Goal: Use online tool/utility

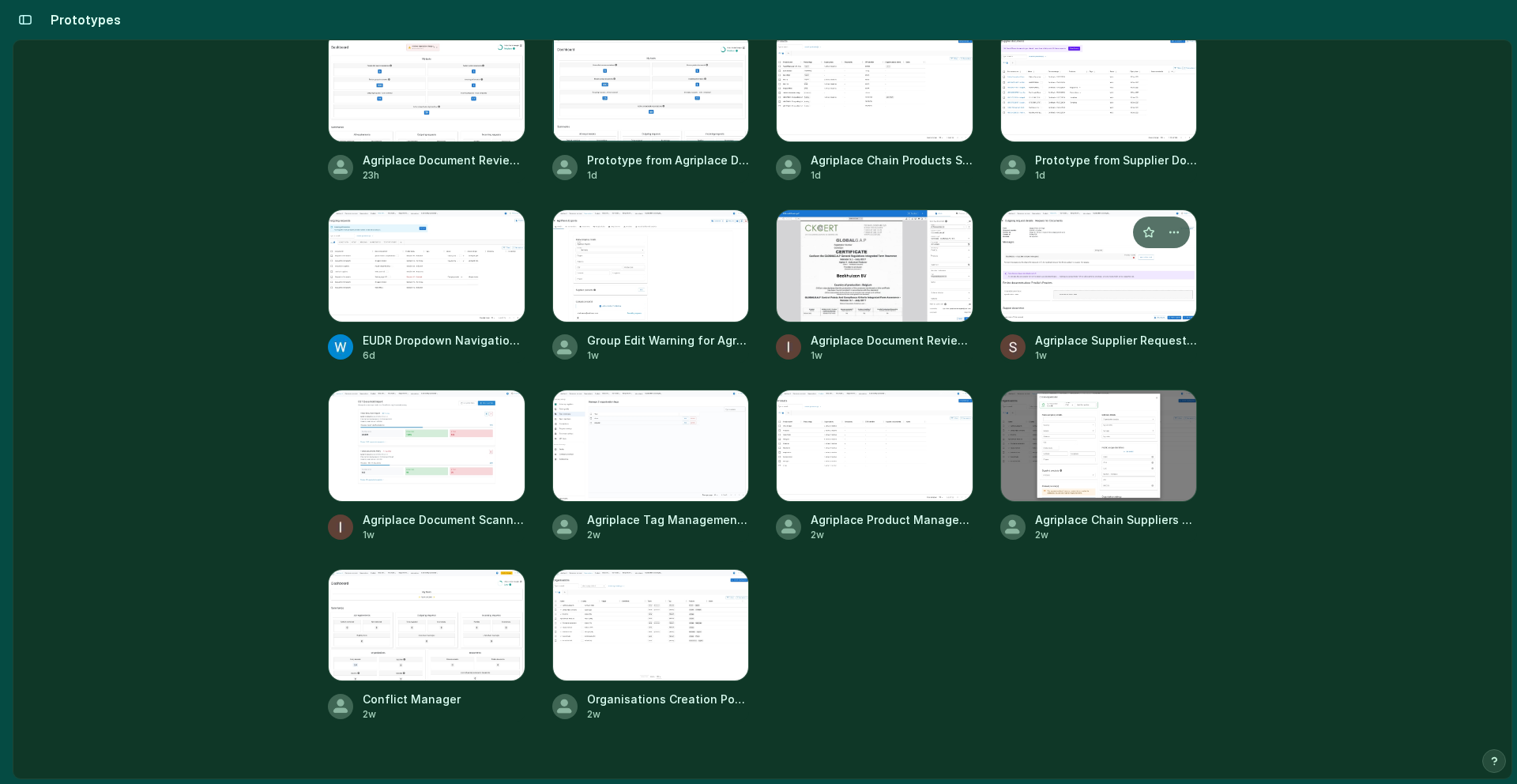
scroll to position [255, 0]
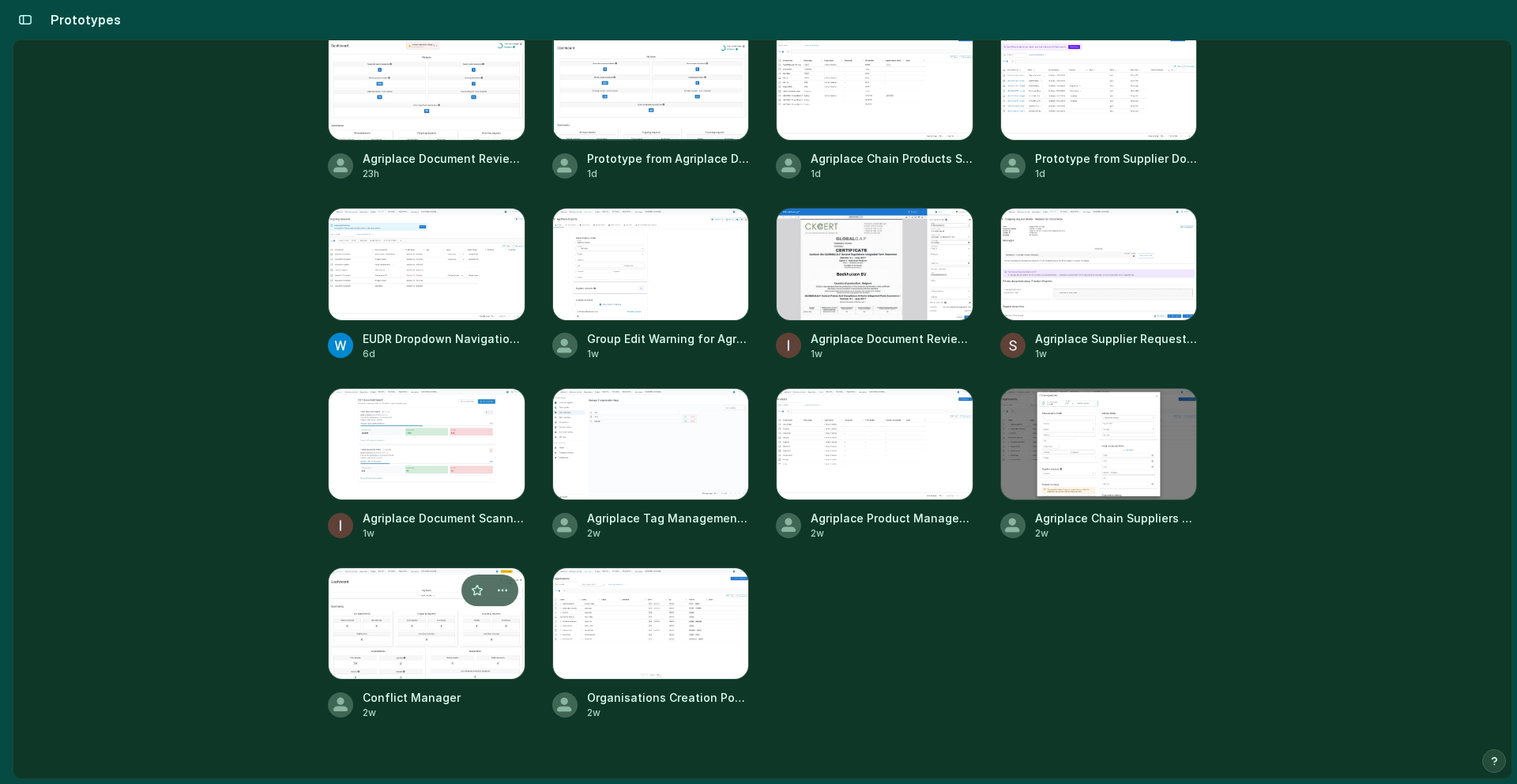
click at [394, 633] on div at bounding box center [426, 624] width 197 height 112
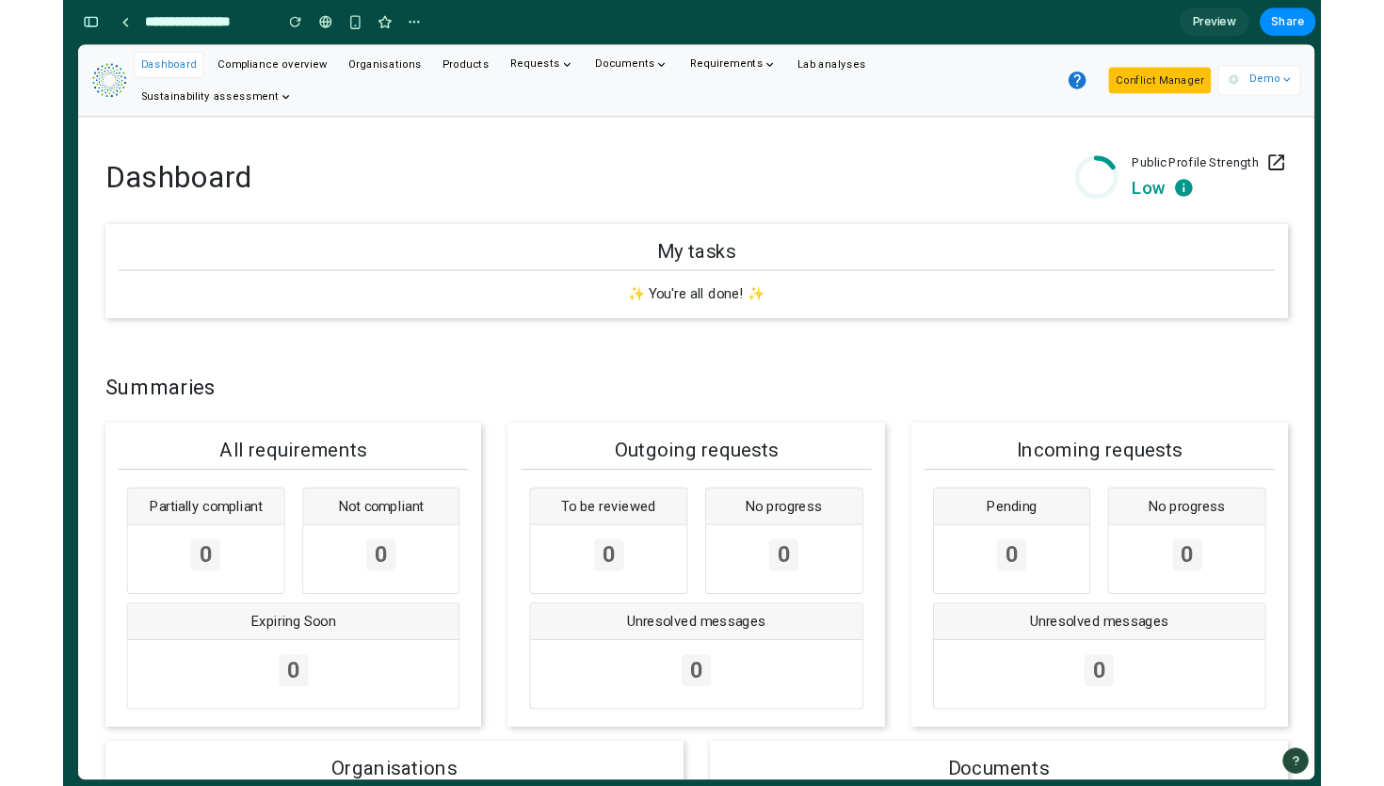
scroll to position [9049, 0]
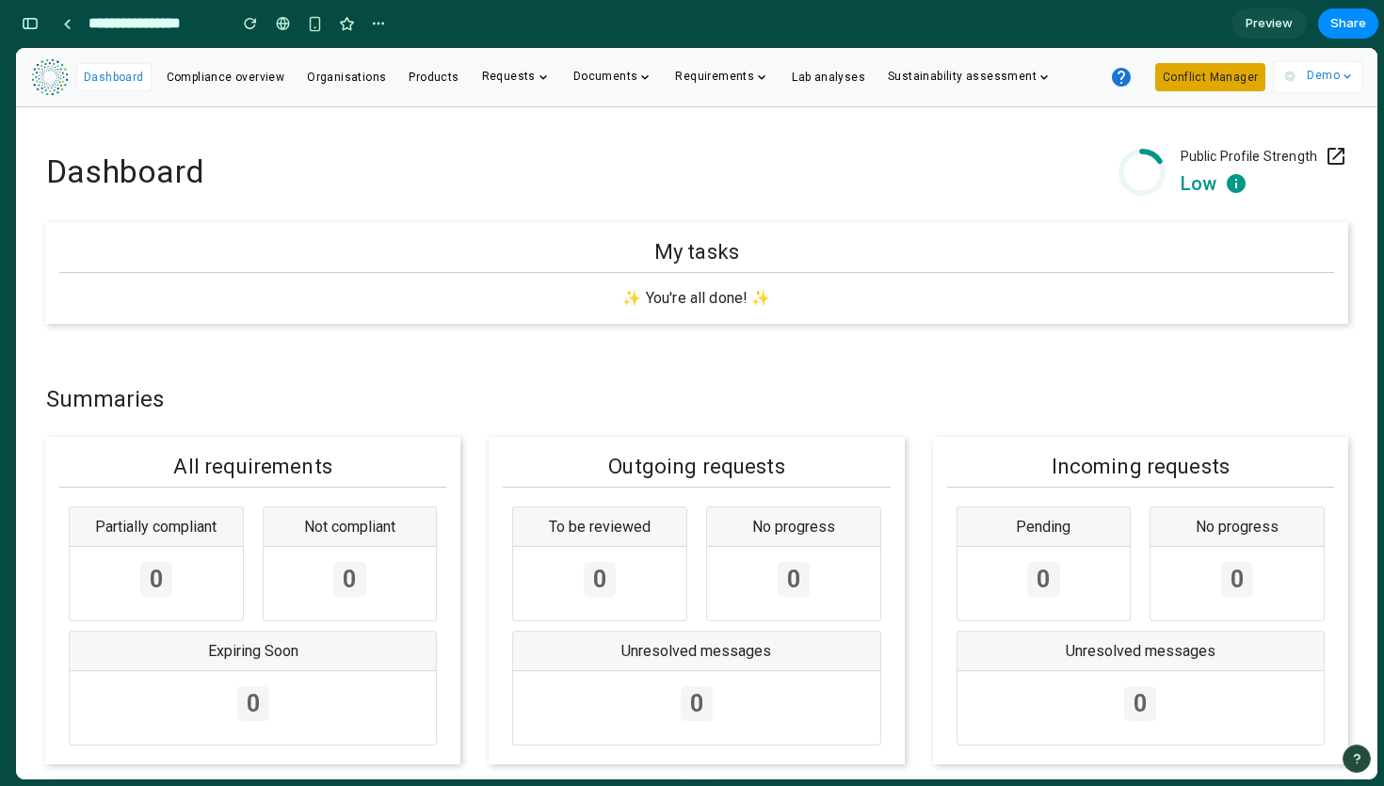
click at [1173, 82] on button "Conflict Manager" at bounding box center [1210, 77] width 110 height 28
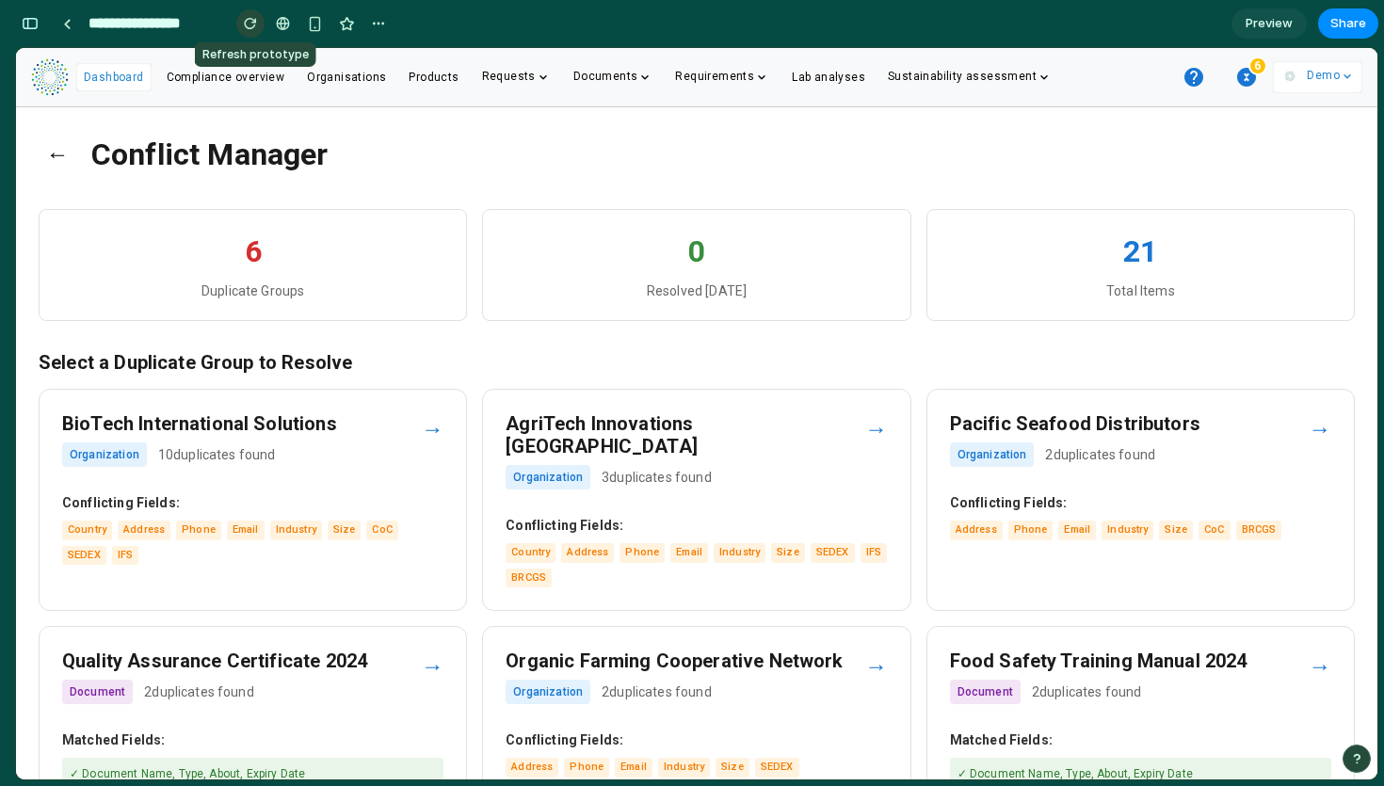
click at [256, 27] on div "button" at bounding box center [250, 23] width 13 height 13
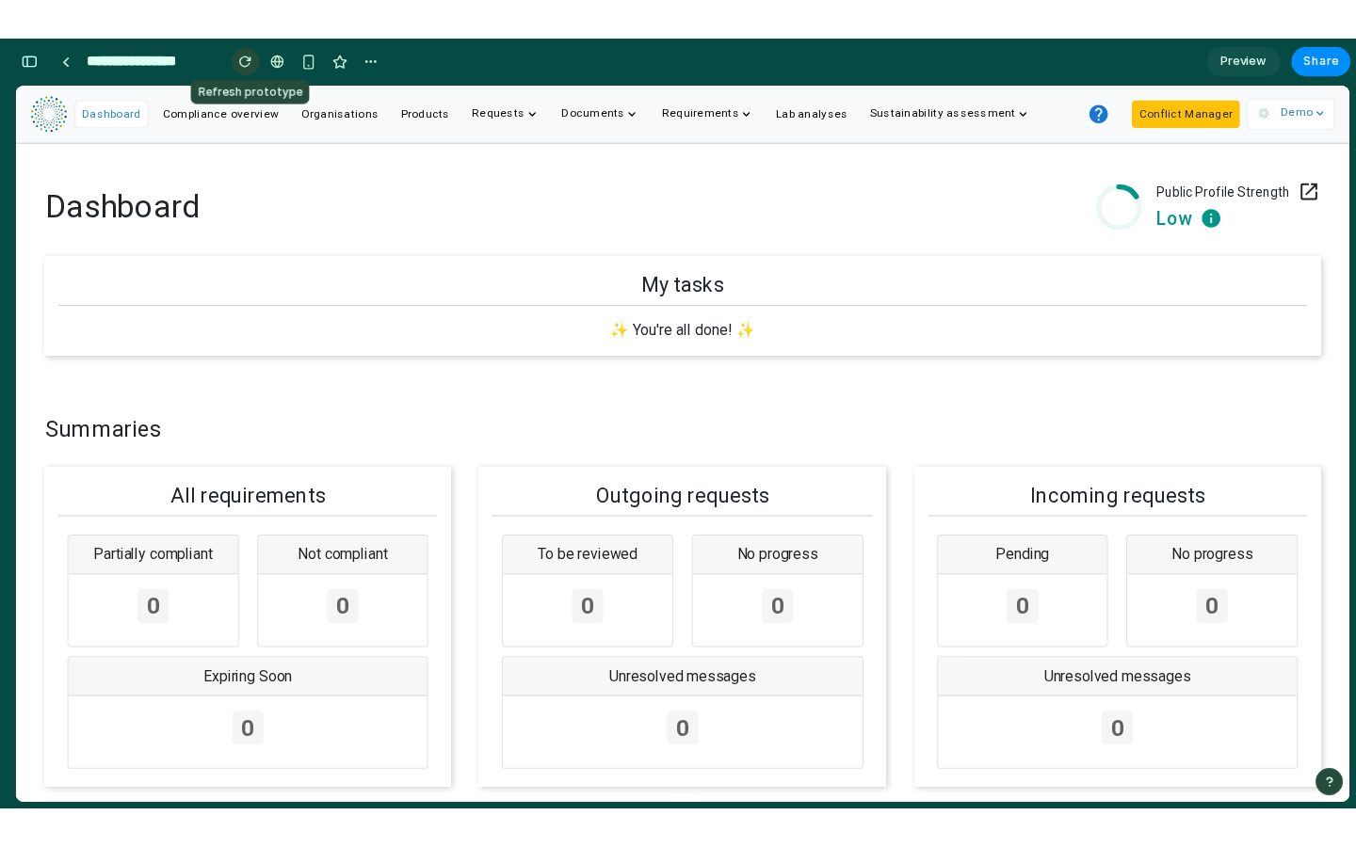
scroll to position [0, 0]
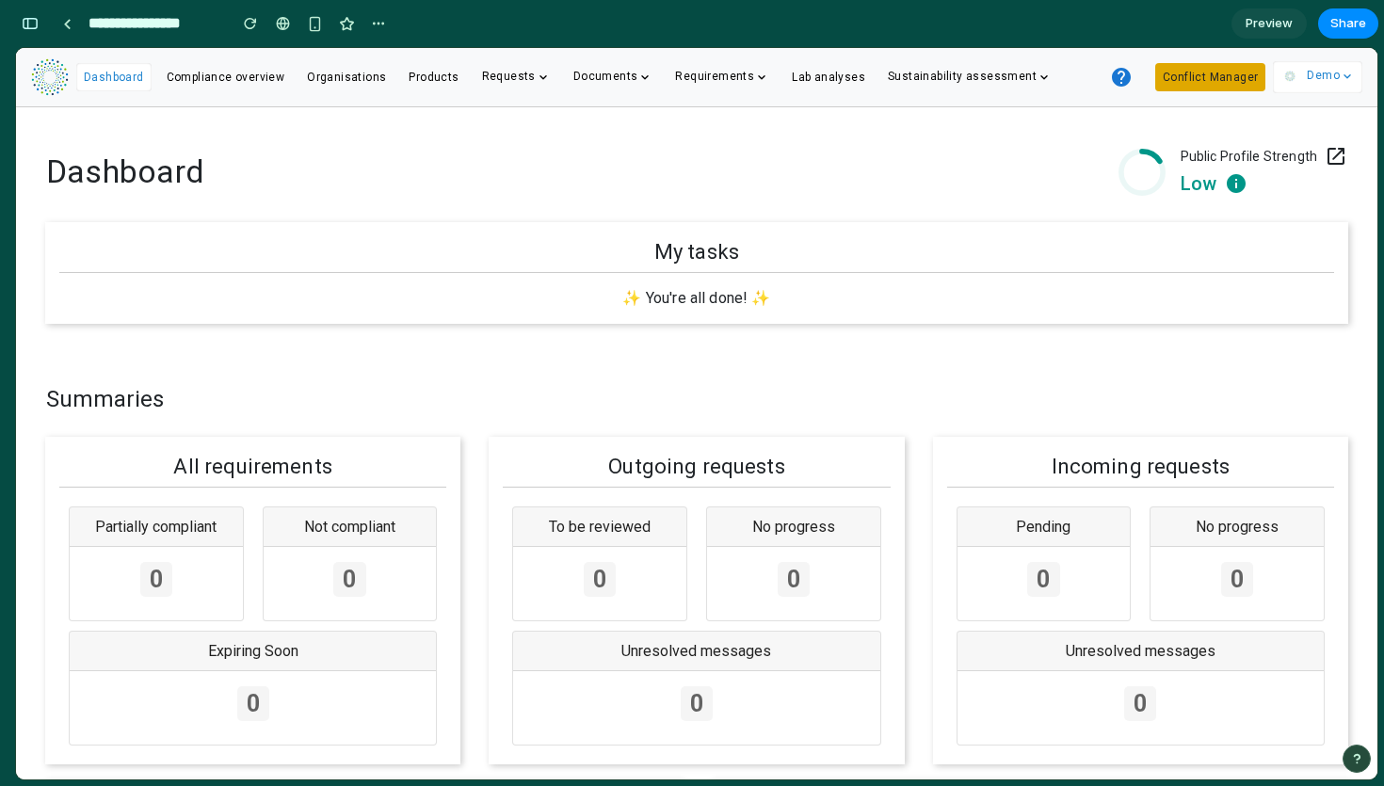
click at [1203, 80] on button "Conflict Manager" at bounding box center [1210, 77] width 110 height 28
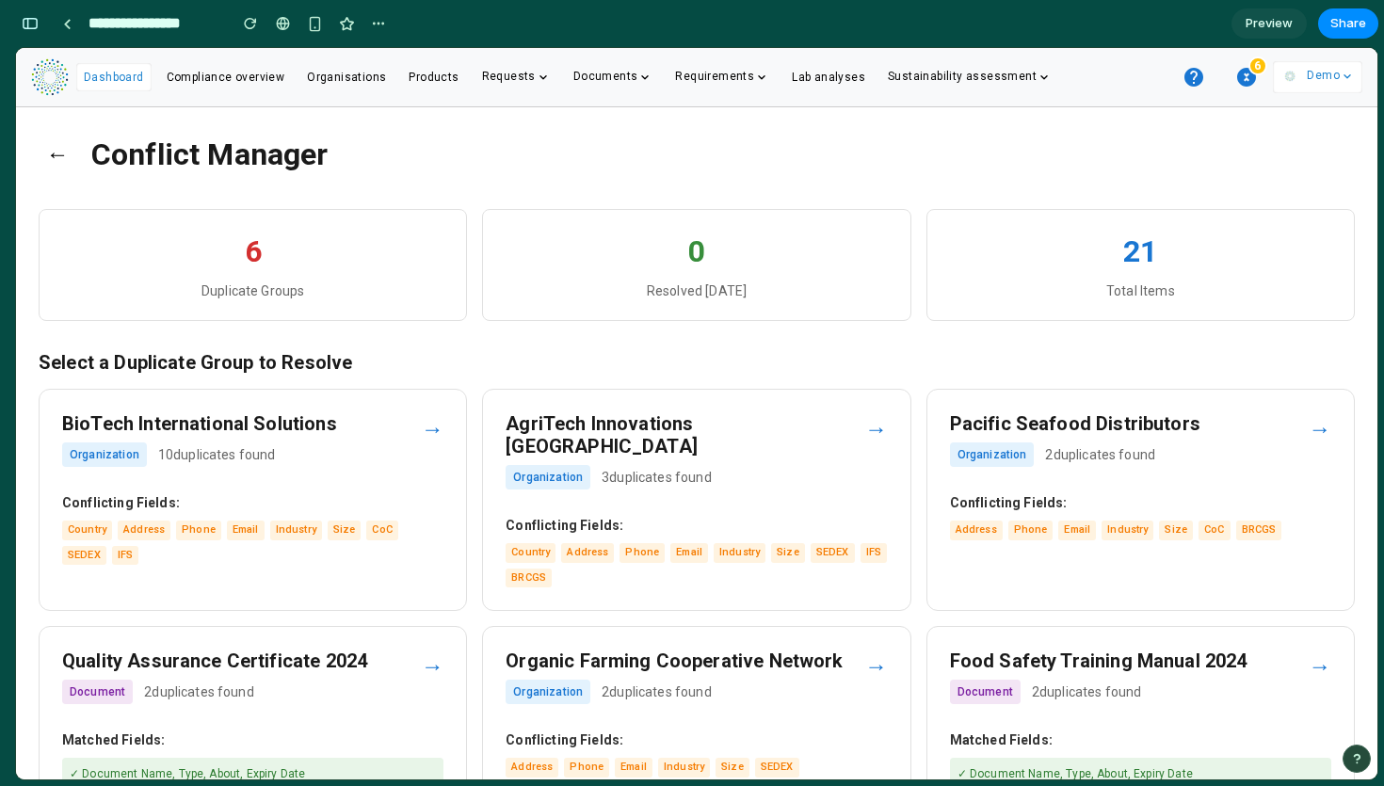
click at [350, 497] on strong "Conflicting Fields:" at bounding box center [252, 503] width 381 height 20
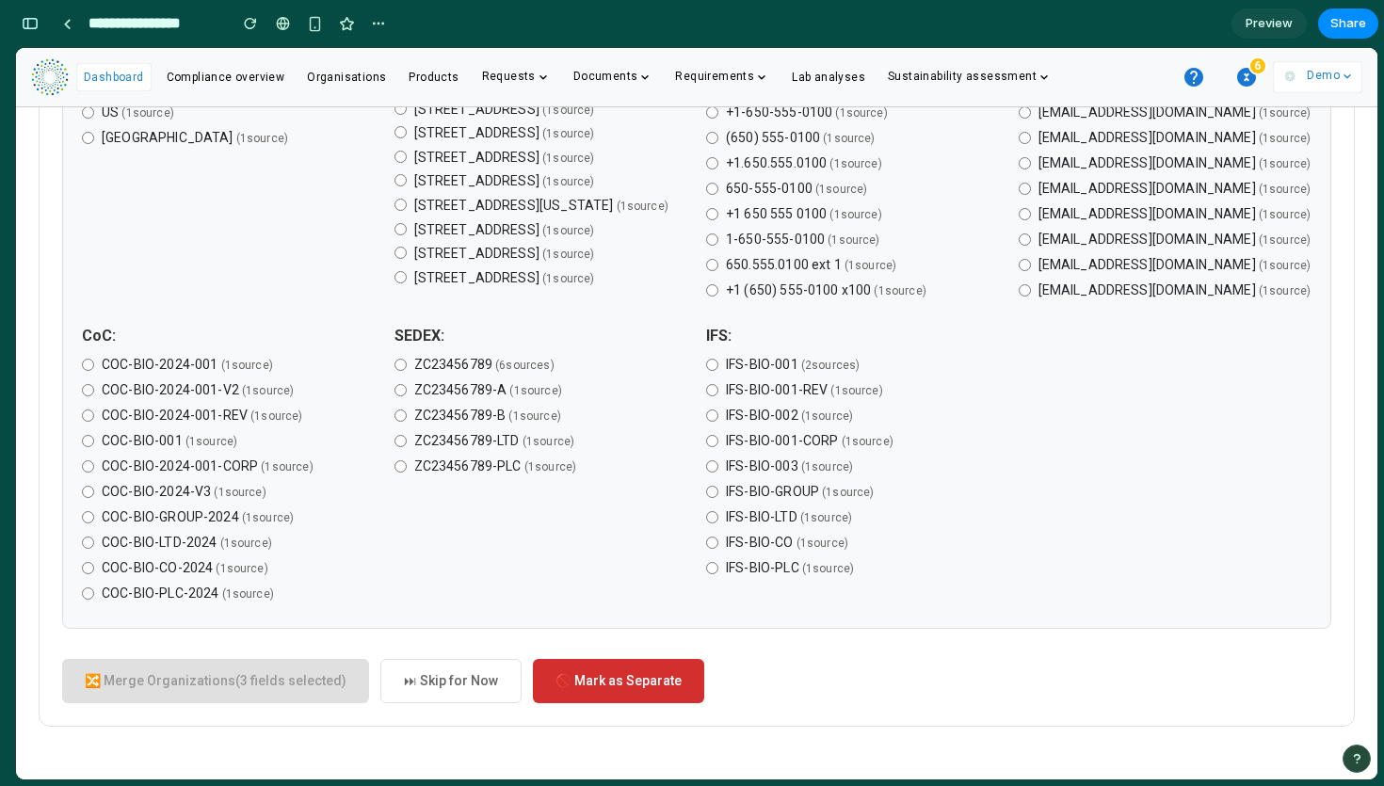
scroll to position [781, 0]
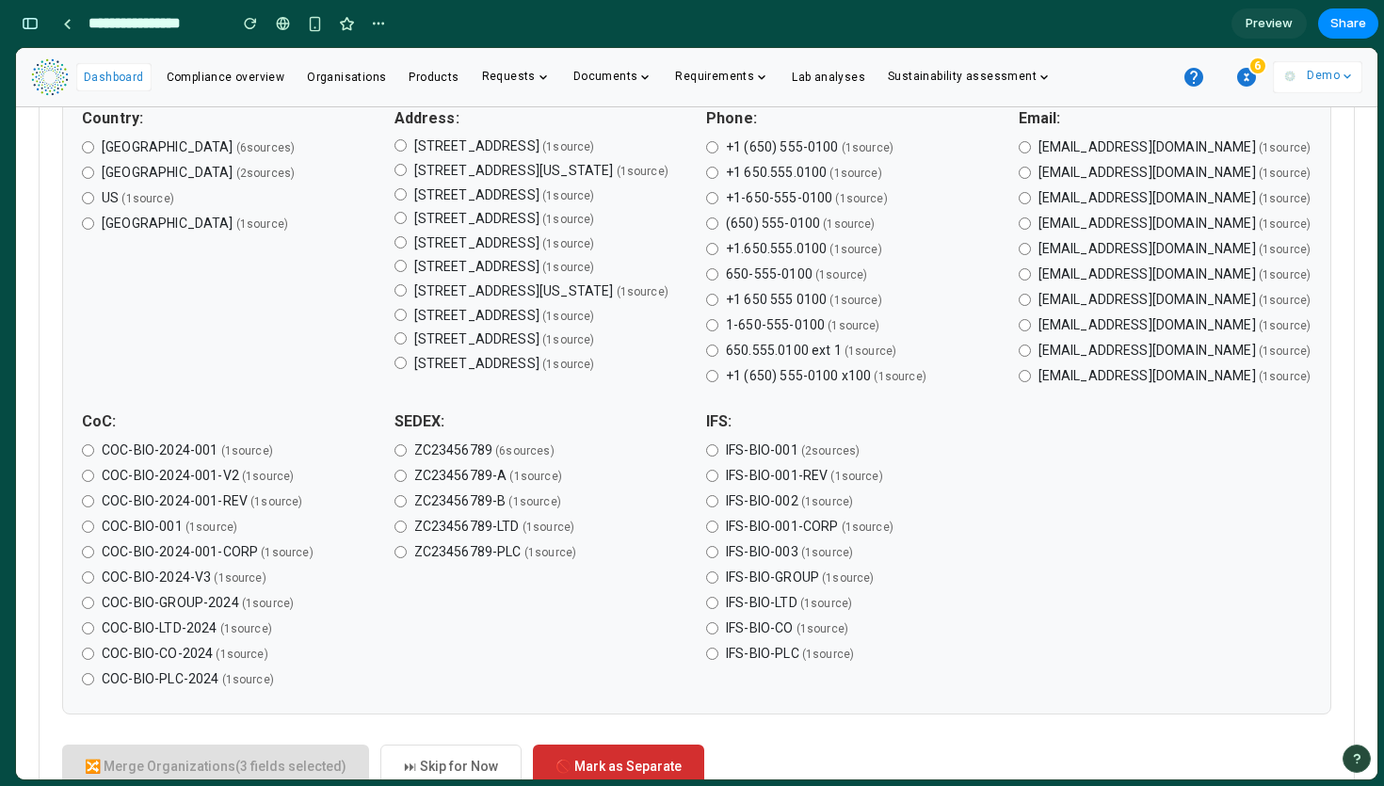
click at [709, 175] on label "+1 650.555.0100 ( 1 source )" at bounding box center [853, 173] width 294 height 20
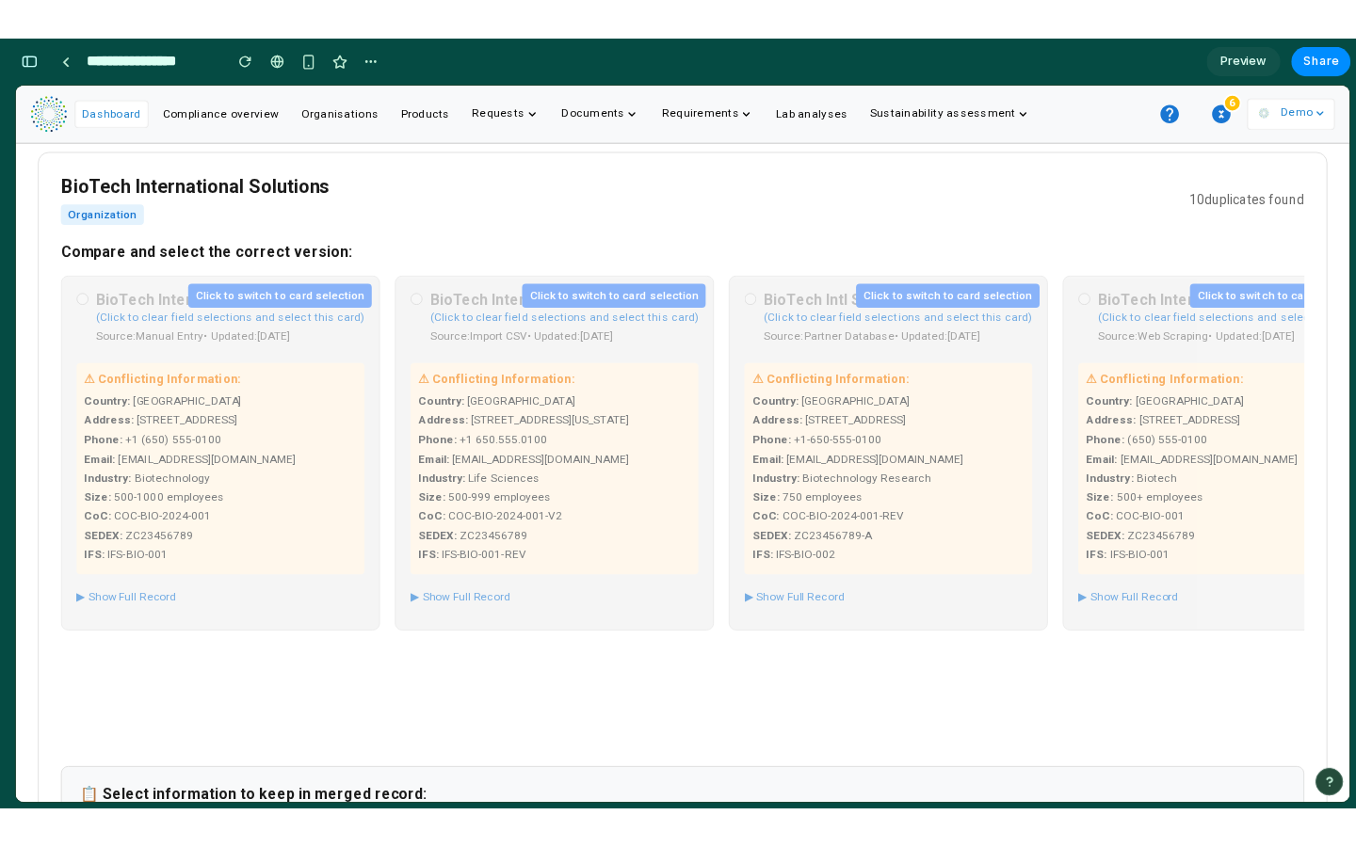
scroll to position [0, 0]
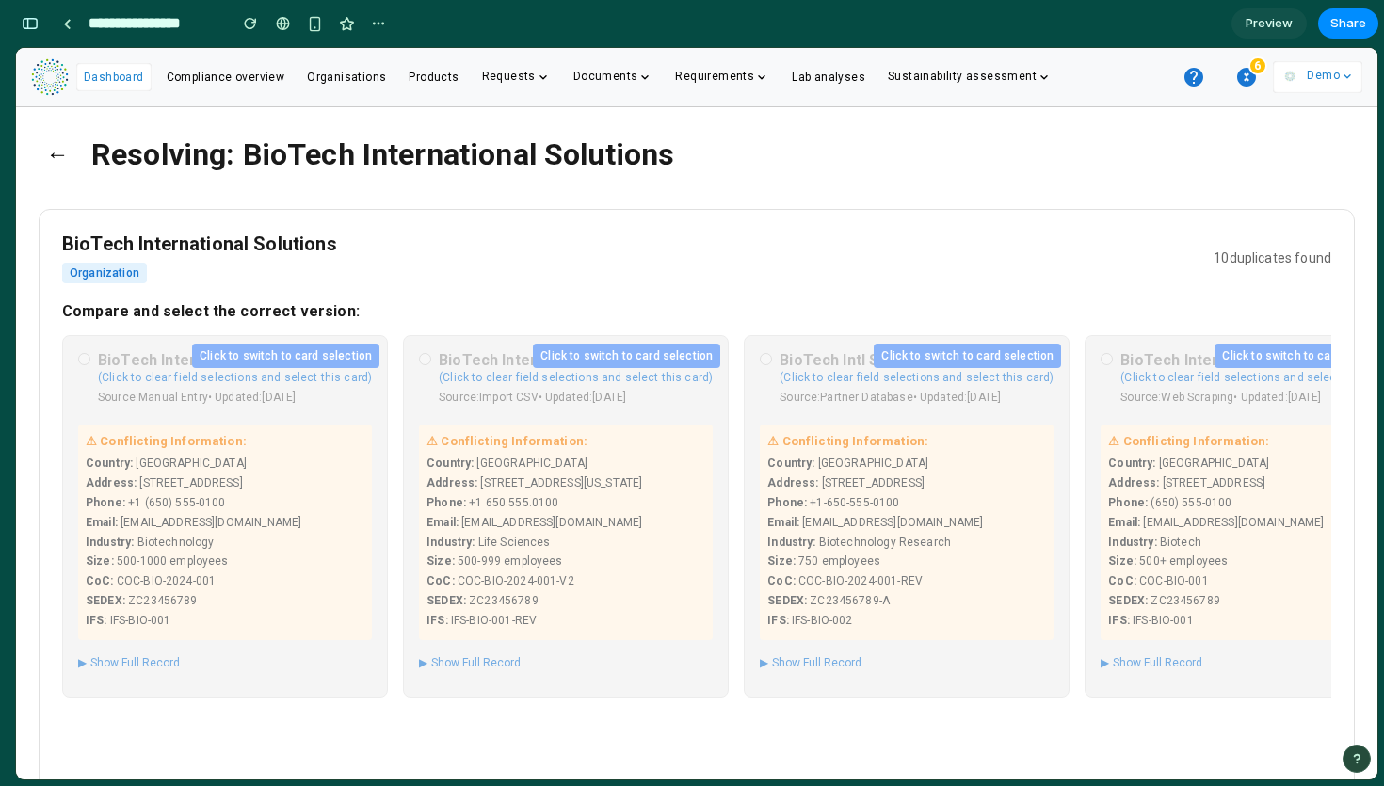
click at [685, 384] on div "(Click to clear field selections and select this card)" at bounding box center [576, 377] width 274 height 13
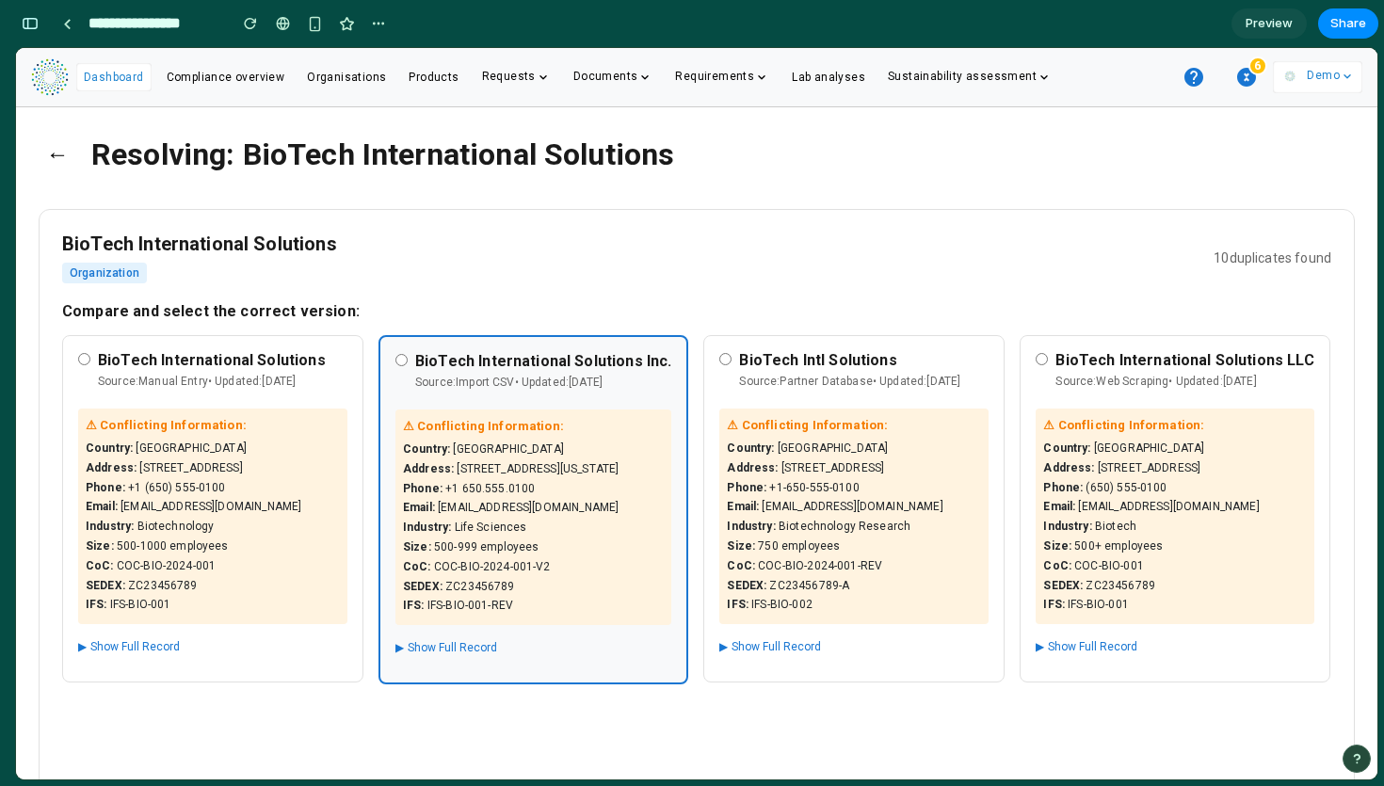
click at [635, 252] on div "BioTech International Solutions Organization 10 duplicates found" at bounding box center [696, 258] width 1269 height 51
click at [297, 390] on div "Source: Manual Entry • Updated: [DATE]" at bounding box center [222, 381] width 249 height 17
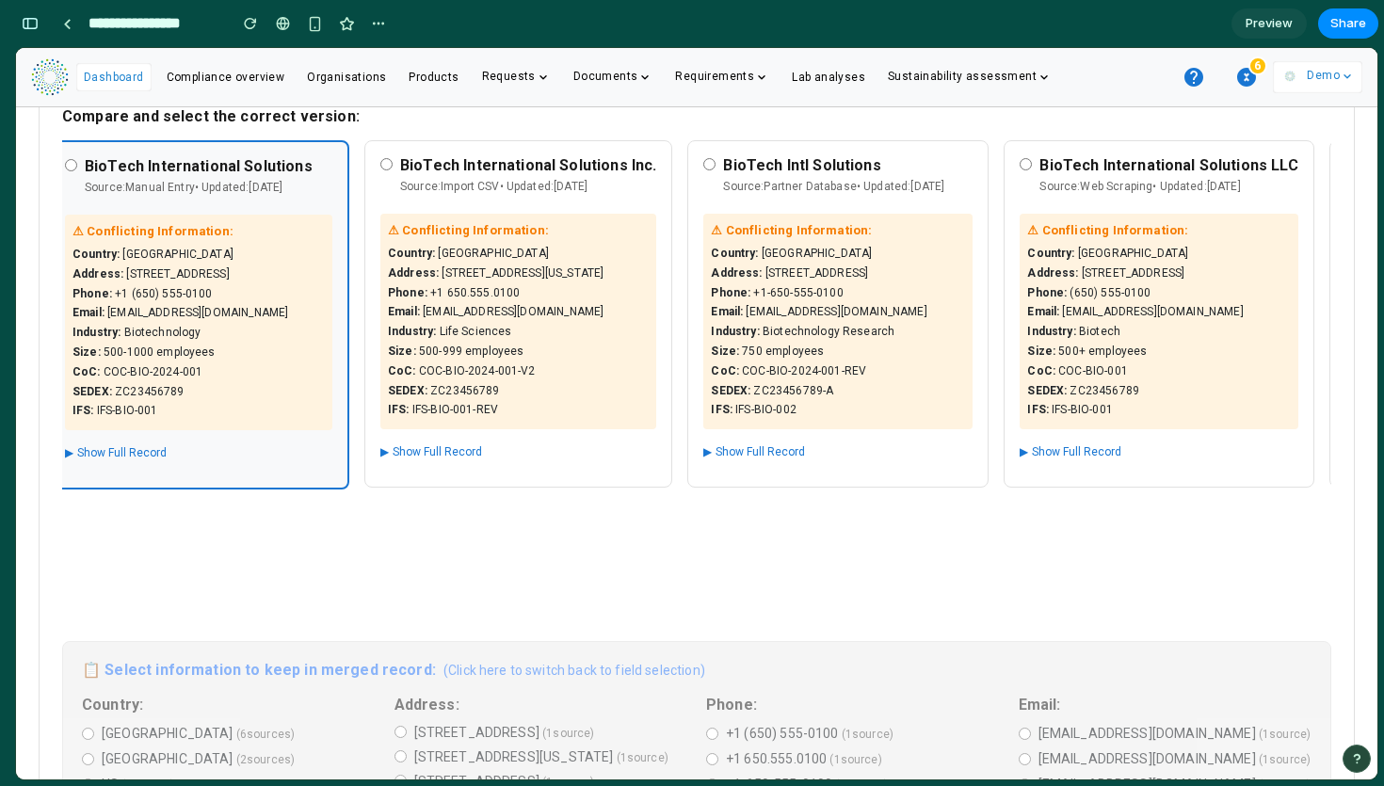
scroll to position [0, 10]
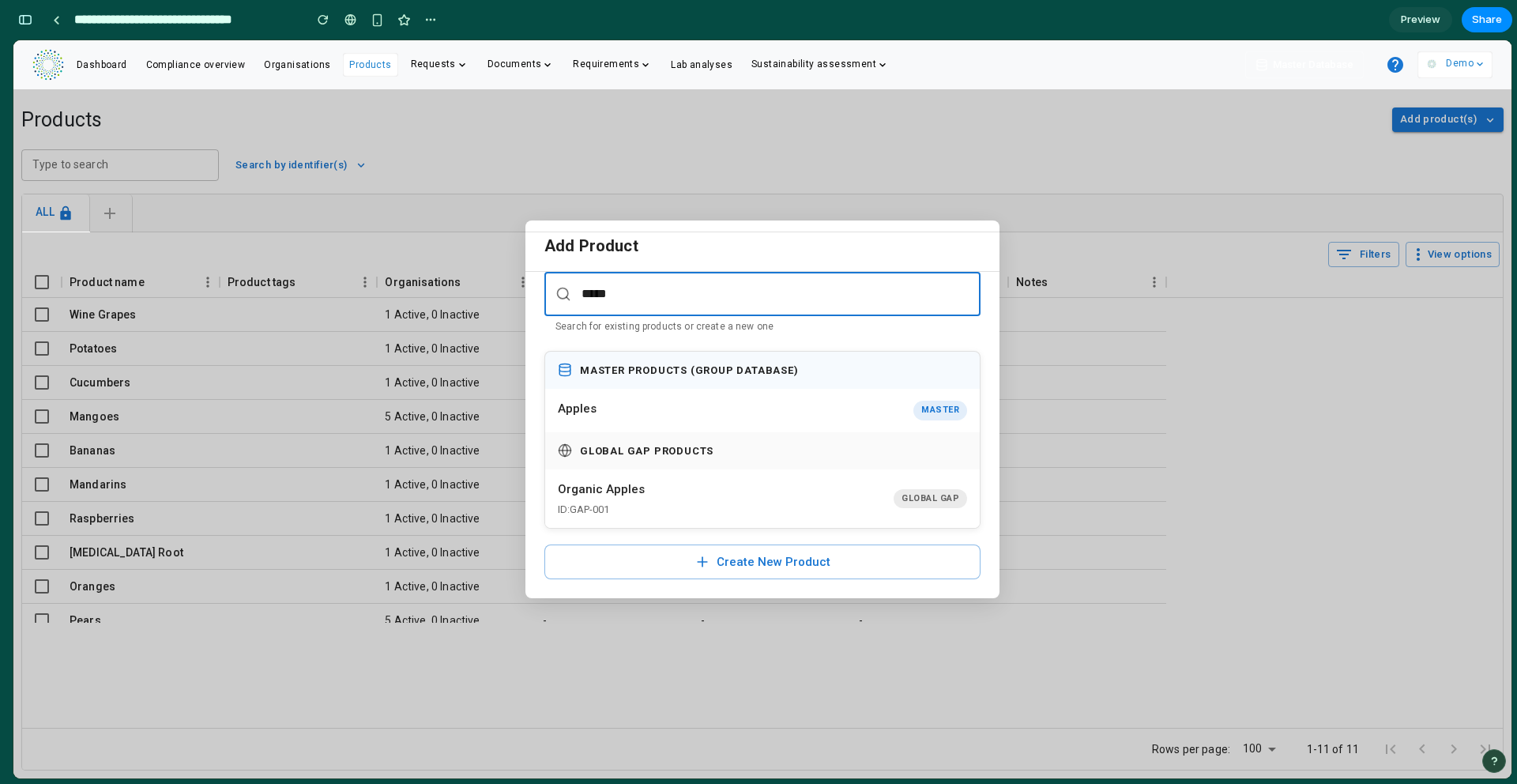
scroll to position [10030, 0]
